Goal: Information Seeking & Learning: Learn about a topic

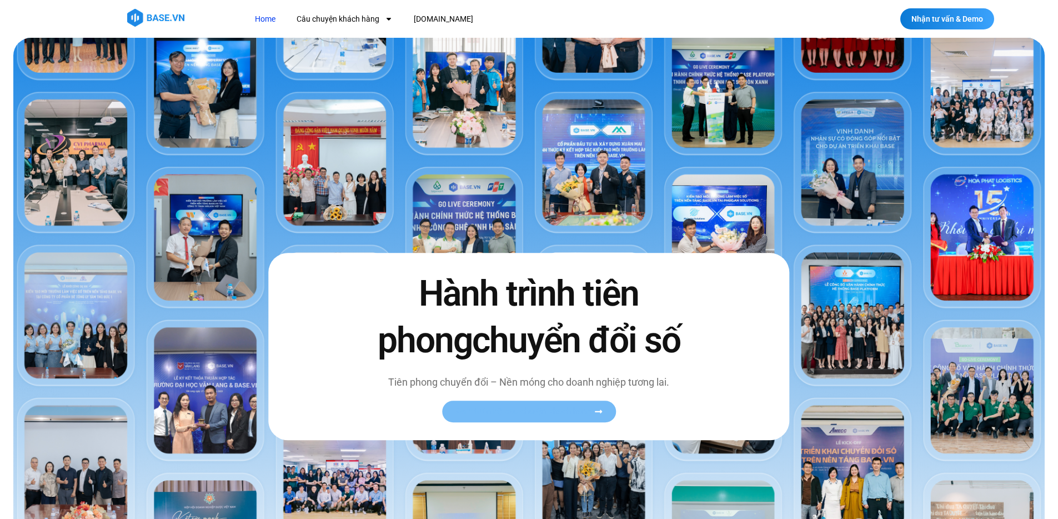
click at [517, 419] on link "Xem toàn bộ câu chuyện khách hàng" at bounding box center [529, 411] width 174 height 22
click at [519, 419] on link "Xem toàn bộ câu chuyện khách hàng" at bounding box center [529, 411] width 174 height 22
click at [350, 17] on link "Câu chuyện khách hàng" at bounding box center [344, 19] width 113 height 21
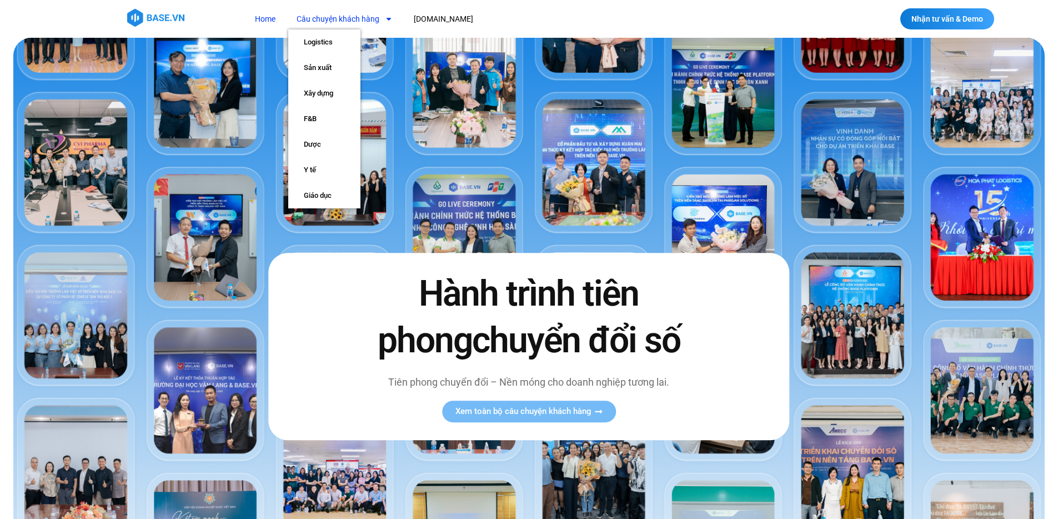
click at [501, 329] on span "chuyển đổi số" at bounding box center [576, 340] width 208 height 42
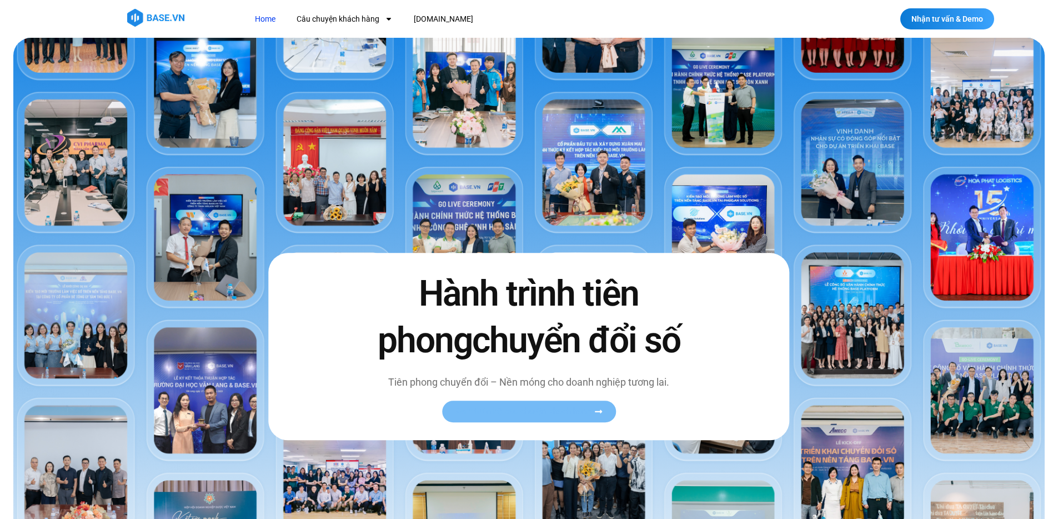
drag, startPoint x: 545, startPoint y: 422, endPoint x: 545, endPoint y: 414, distance: 7.8
click at [545, 421] on div "Xem toàn bộ câu chuyện khách hàng" at bounding box center [529, 411] width 350 height 22
click at [545, 410] on span "Xem toàn bộ câu chuyện khách hàng" at bounding box center [523, 411] width 136 height 8
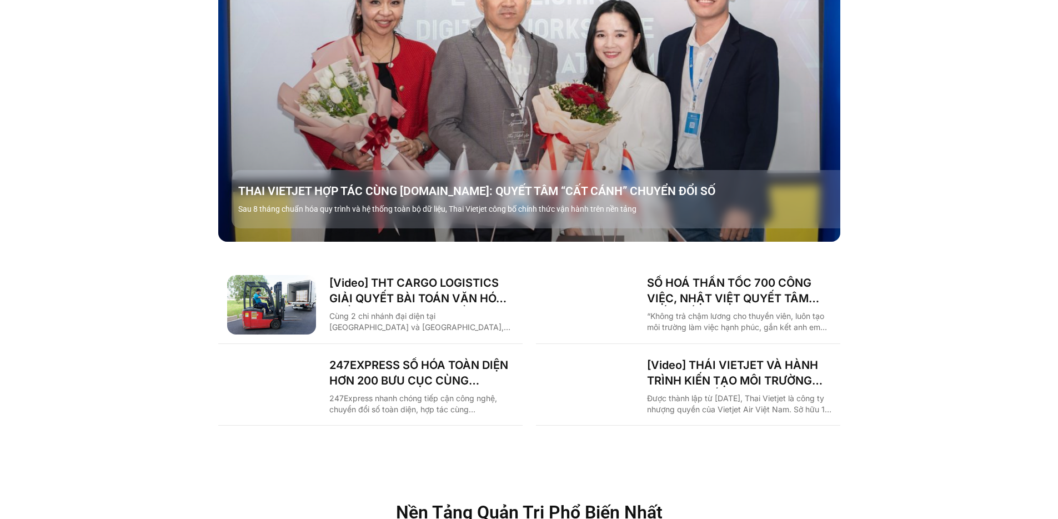
scroll to position [1252, 0]
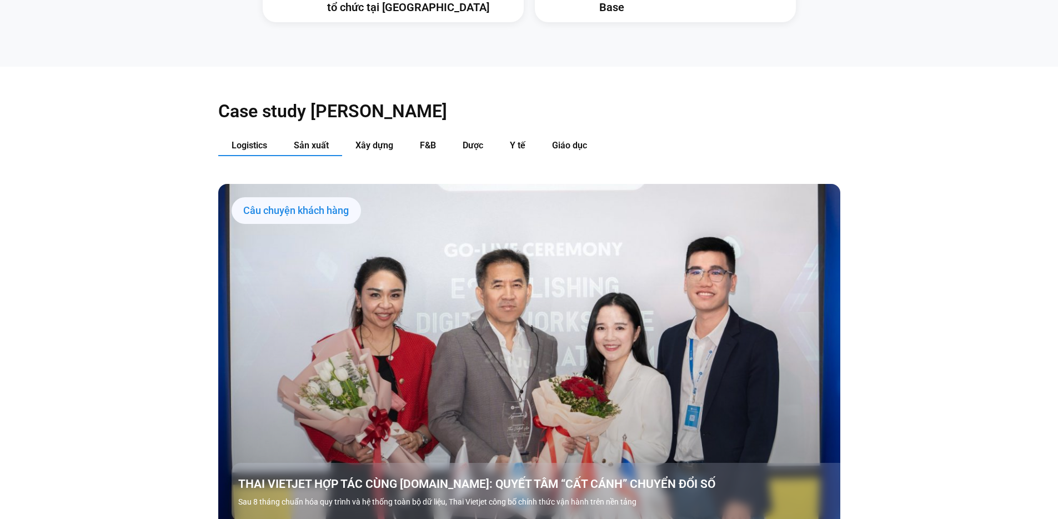
click at [315, 135] on button "Sản xuất" at bounding box center [311, 145] width 62 height 21
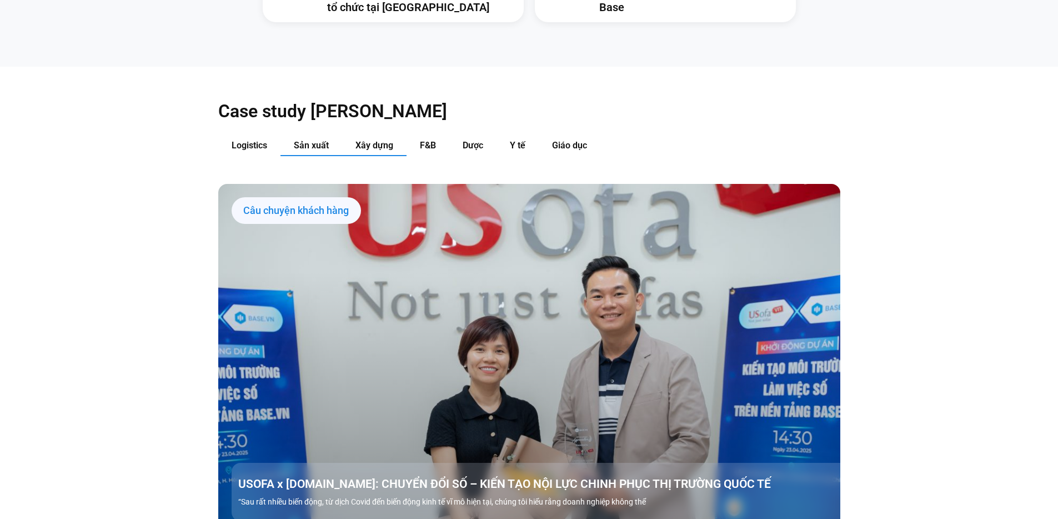
click at [380, 140] on span "Xây dựng" at bounding box center [374, 145] width 38 height 11
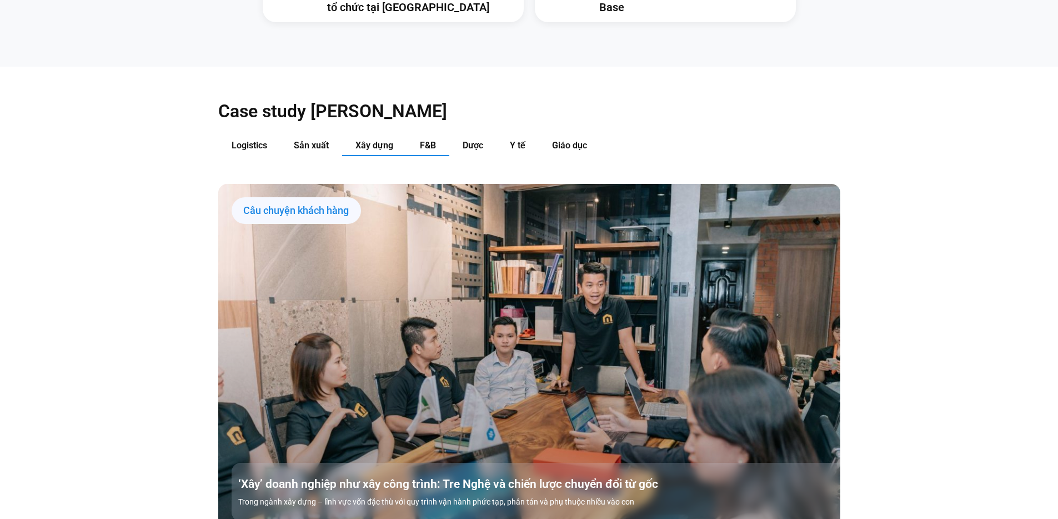
click at [440, 135] on button "F&B" at bounding box center [427, 145] width 43 height 21
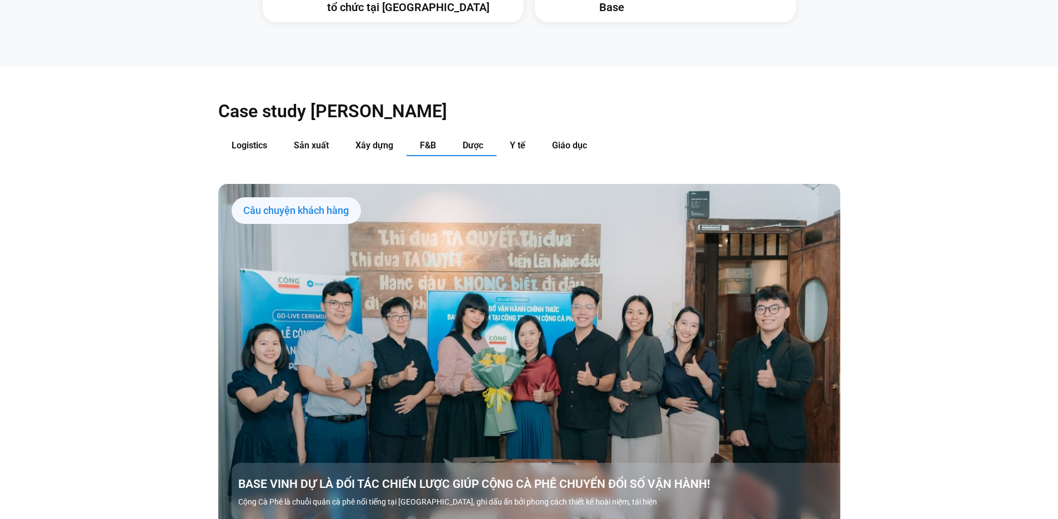
click at [479, 140] on span "Dược" at bounding box center [473, 145] width 21 height 11
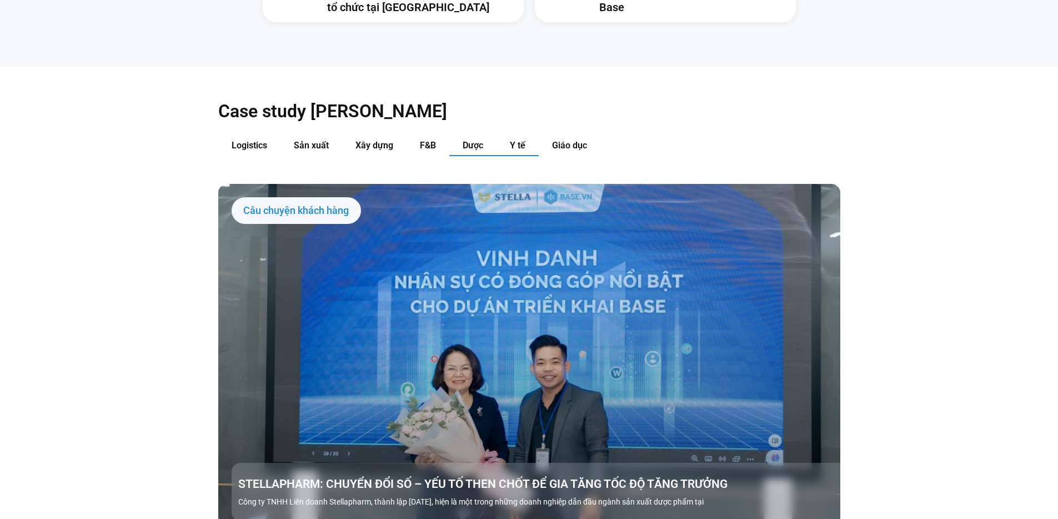
click at [502, 135] on button "Y tế" at bounding box center [517, 145] width 42 height 21
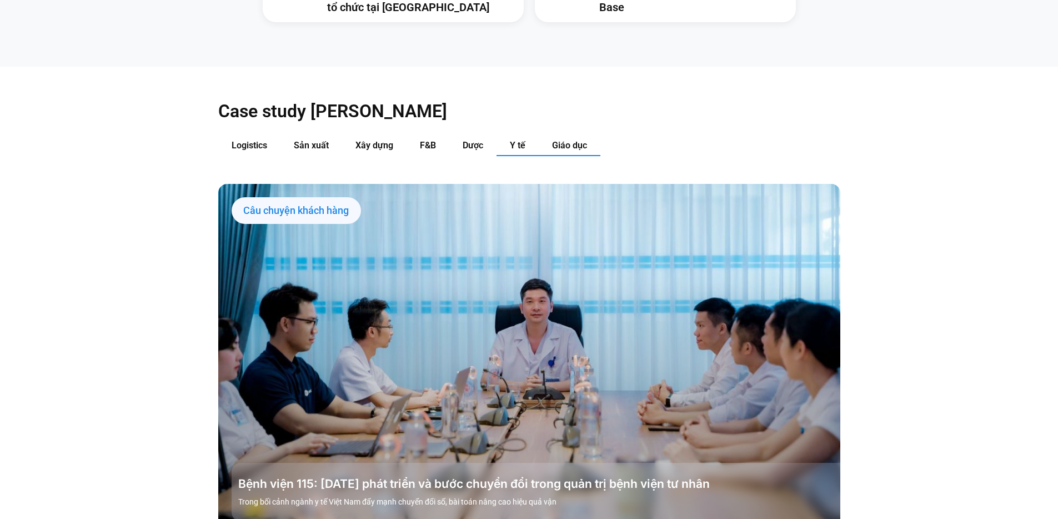
click at [557, 140] on span "Giáo dục" at bounding box center [569, 145] width 35 height 11
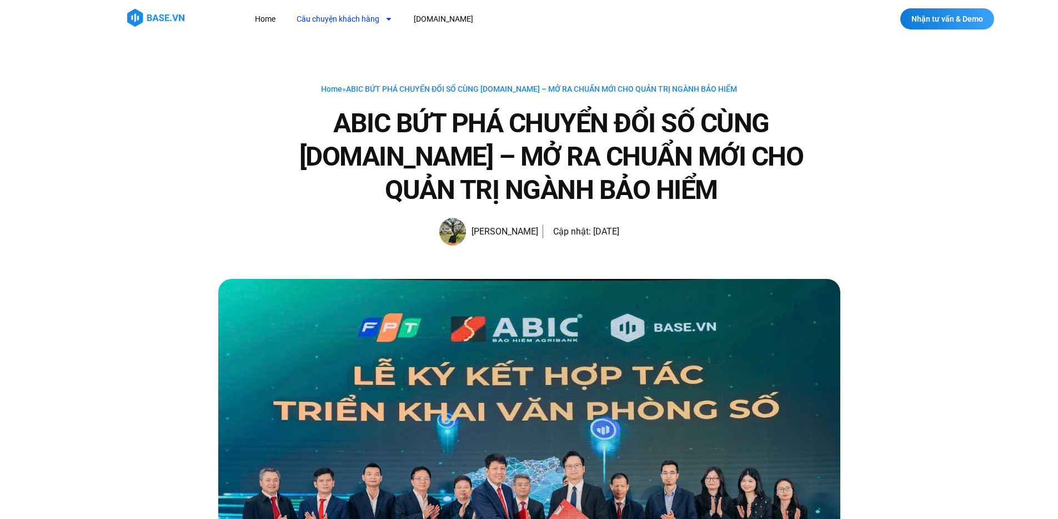
click at [307, 23] on link "Câu chuyện khách hàng" at bounding box center [344, 19] width 113 height 21
